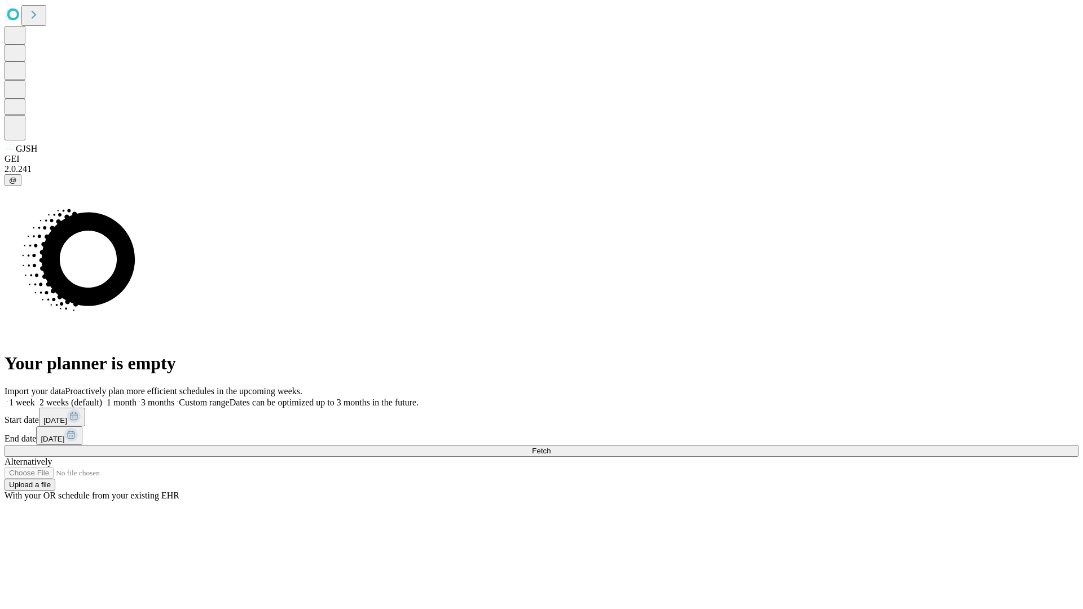
click at [551, 447] on span "Fetch" at bounding box center [541, 451] width 19 height 8
